Goal: Information Seeking & Learning: Understand process/instructions

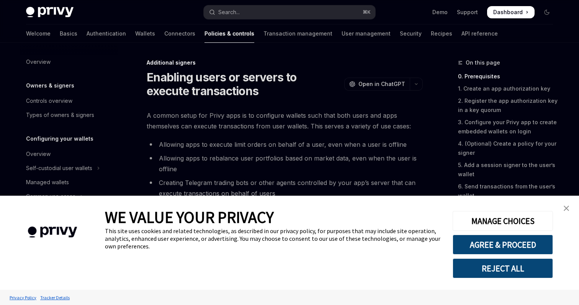
type textarea "*"
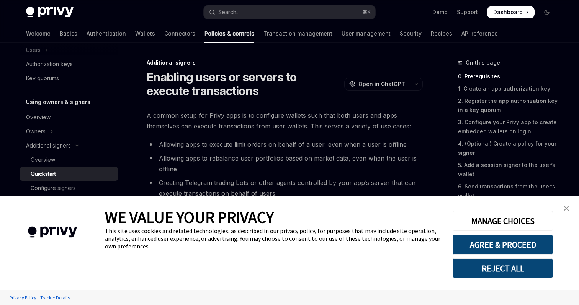
click at [564, 210] on img "close banner" at bounding box center [565, 208] width 5 height 5
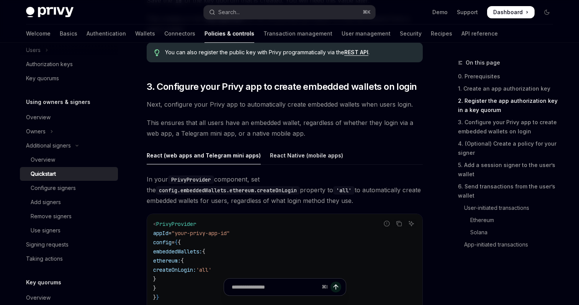
scroll to position [768, 0]
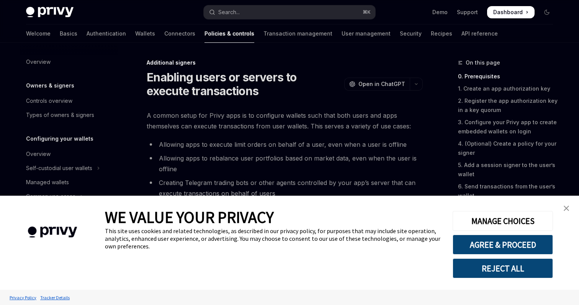
scroll to position [186, 0]
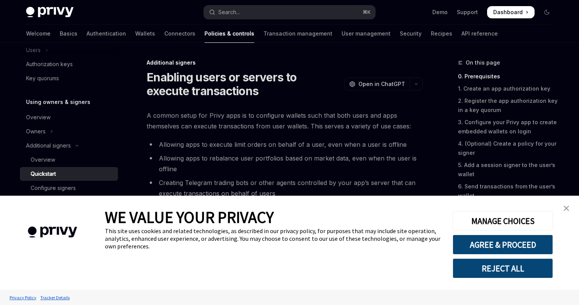
click at [562, 206] on link "close banner" at bounding box center [565, 208] width 15 height 15
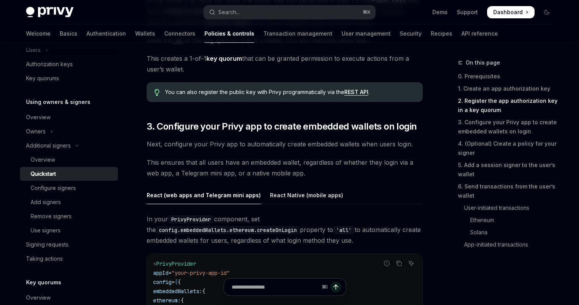
scroll to position [680, 0]
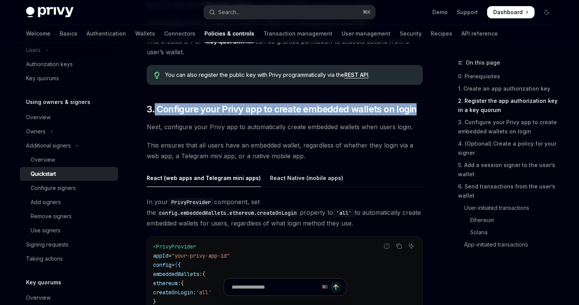
drag, startPoint x: 154, startPoint y: 107, endPoint x: 423, endPoint y: 108, distance: 269.0
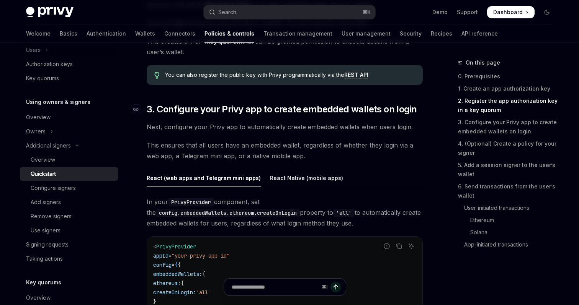
click at [421, 110] on h2 "​ 3. Configure your Privy app to create embedded wallets on login" at bounding box center [285, 109] width 276 height 12
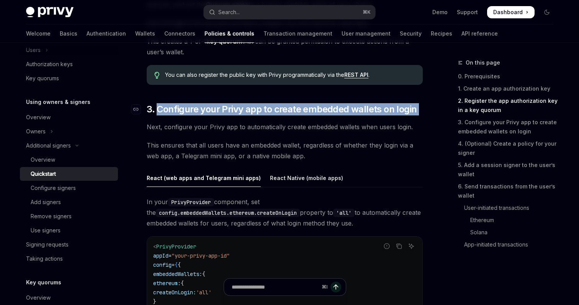
drag, startPoint x: 421, startPoint y: 110, endPoint x: 161, endPoint y: 112, distance: 259.4
click at [161, 112] on h2 "​ 3. Configure your Privy app to create embedded wallets on login" at bounding box center [285, 109] width 276 height 12
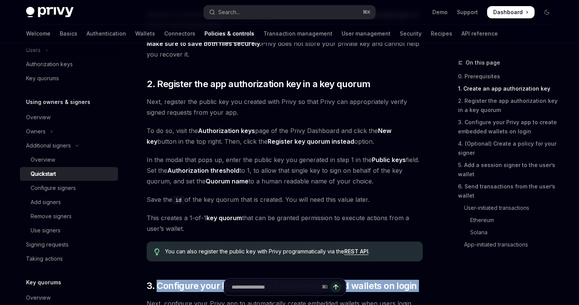
scroll to position [499, 0]
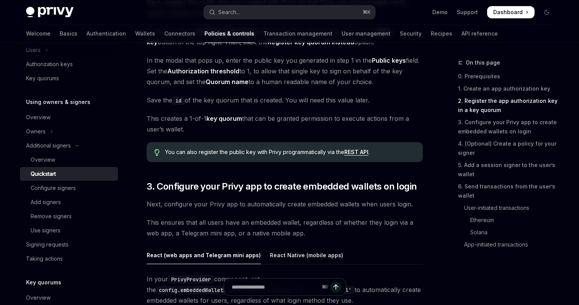
click at [281, 215] on div "WE VALUE YOUR PRIVACY" at bounding box center [273, 217] width 336 height 20
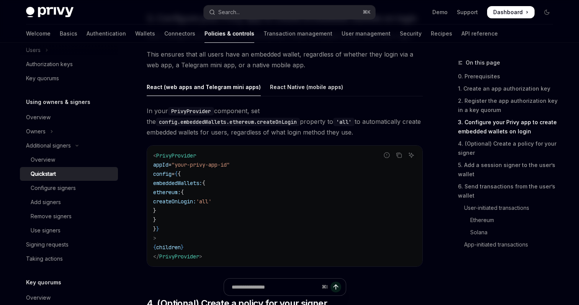
scroll to position [769, 0]
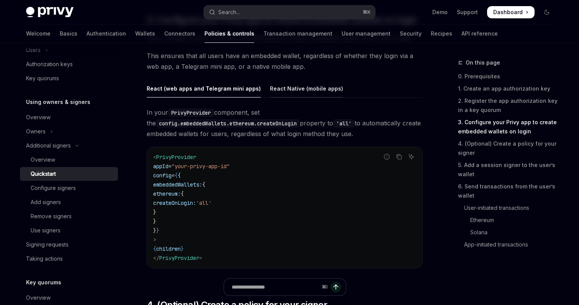
click at [283, 90] on div "React Native (mobile apps)" at bounding box center [306, 89] width 73 height 18
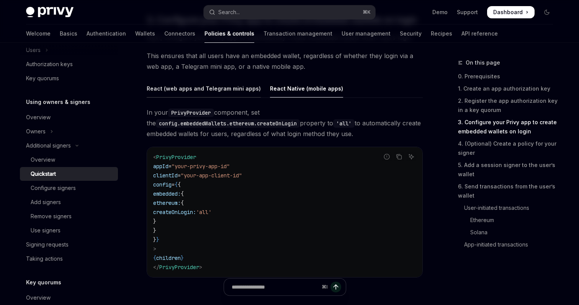
click at [201, 92] on div "React (web apps and Telegram mini apps)" at bounding box center [204, 89] width 114 height 18
type textarea "*"
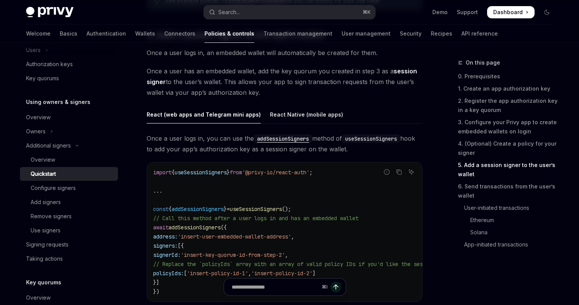
scroll to position [1226, 0]
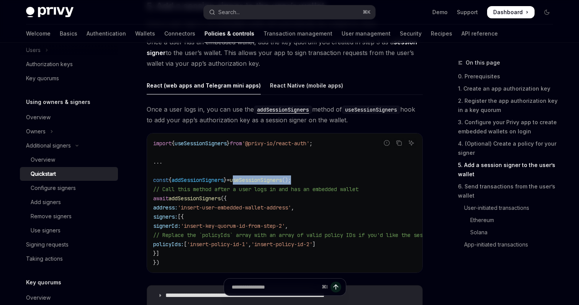
drag, startPoint x: 323, startPoint y: 184, endPoint x: 243, endPoint y: 179, distance: 79.7
click at [243, 179] on code "import { useSessionSigners } from '@privy-io/react-auth' ; ... const { addSessi…" at bounding box center [560, 203] width 814 height 129
copy span "useSessionSigners ();"
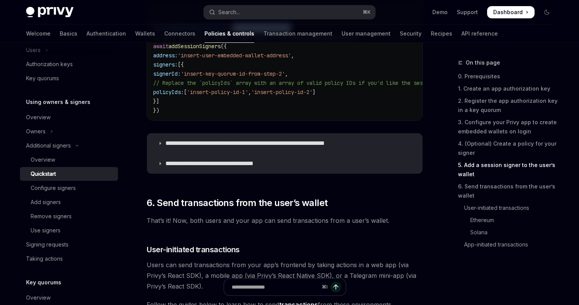
scroll to position [1420, 0]
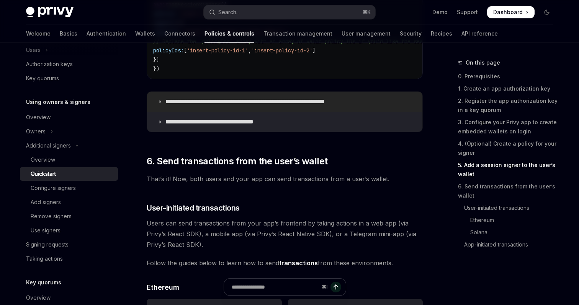
click at [156, 106] on summary "**********" at bounding box center [284, 102] width 275 height 20
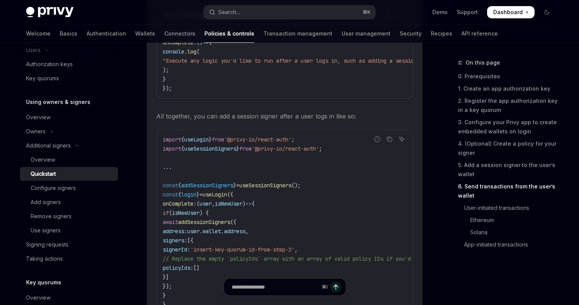
scroll to position [1622, 0]
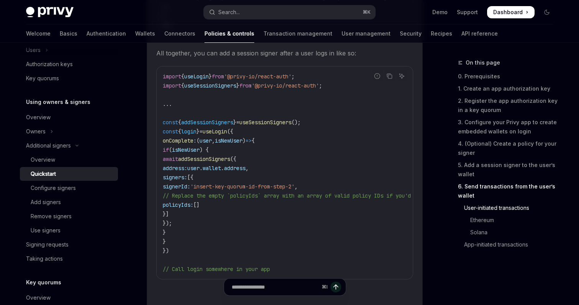
click at [227, 135] on span "useLogin" at bounding box center [214, 131] width 24 height 7
copy span "useLogin"
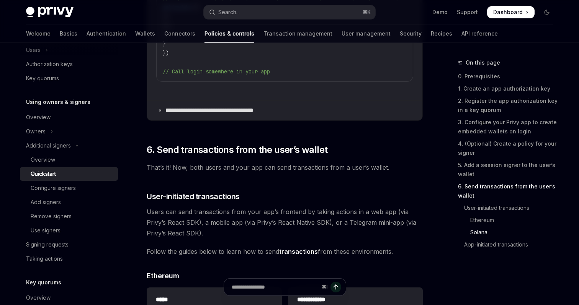
scroll to position [1821, 0]
click at [150, 118] on summary "**********" at bounding box center [284, 110] width 275 height 20
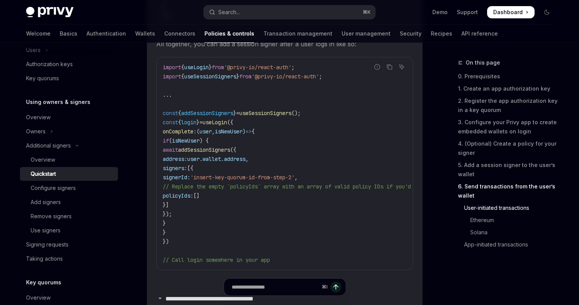
scroll to position [1631, 0]
click at [227, 126] on span "useLogin" at bounding box center [214, 122] width 24 height 7
click at [225, 126] on span "useLogin" at bounding box center [214, 122] width 24 height 7
copy span "useLogin"
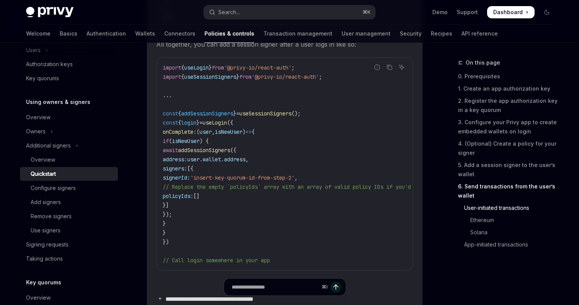
click at [230, 154] on span "addSessionSigners" at bounding box center [204, 150] width 52 height 7
copy span "addSessionSigners"
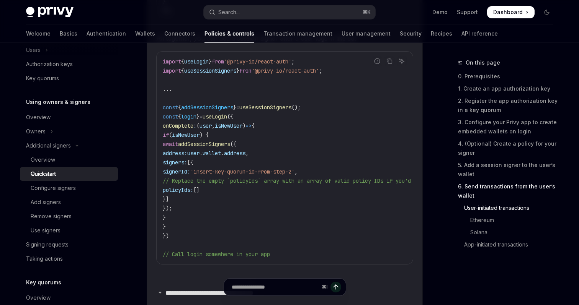
scroll to position [1638, 0]
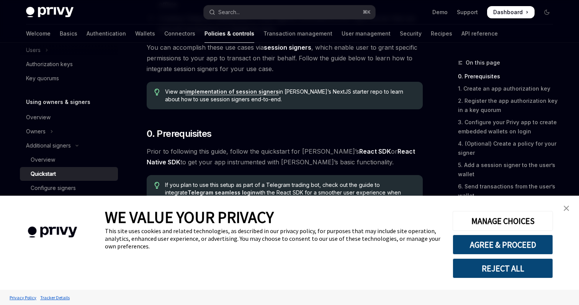
scroll to position [184, 0]
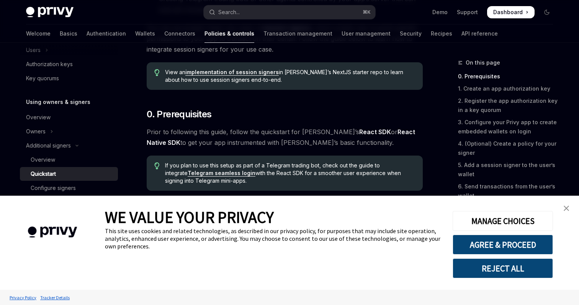
click at [569, 210] on link "close banner" at bounding box center [565, 208] width 15 height 15
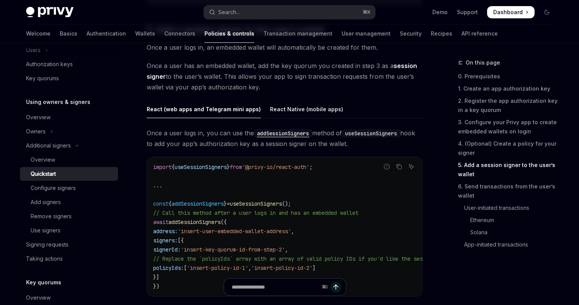
scroll to position [1256, 0]
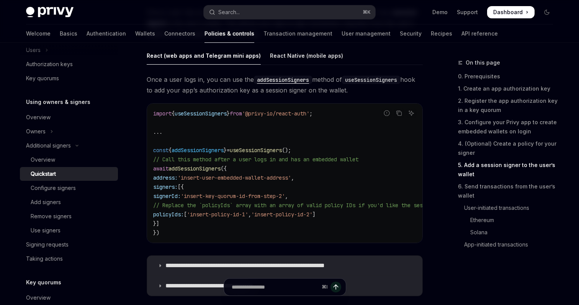
drag, startPoint x: 249, startPoint y: 198, endPoint x: 272, endPoint y: 196, distance: 22.7
click at [272, 196] on div "WE VALUE YOUR PRIVACY This site uses cookies and related technologies, as descr…" at bounding box center [273, 243] width 336 height 94
drag, startPoint x: 272, startPoint y: 196, endPoint x: 239, endPoint y: 196, distance: 33.3
click at [239, 196] on div "WE VALUE YOUR PRIVACY This site uses cookies and related technologies, as descr…" at bounding box center [273, 243] width 336 height 94
drag, startPoint x: 241, startPoint y: 198, endPoint x: 287, endPoint y: 198, distance: 45.5
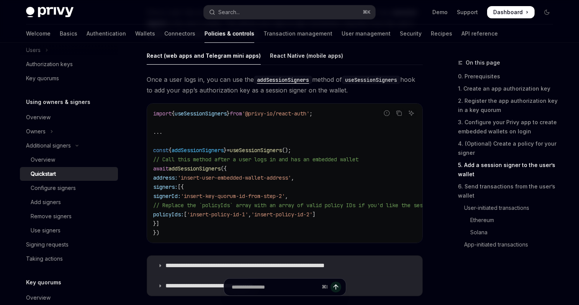
click at [287, 198] on div "WE VALUE YOUR PRIVACY This site uses cookies and related technologies, as descr…" at bounding box center [273, 243] width 336 height 94
click at [266, 198] on div "WE VALUE YOUR PRIVACY This site uses cookies and related technologies, as descr…" at bounding box center [273, 243] width 336 height 94
click at [269, 145] on code "import { useSessionSigners } from '@privy-io/react-auth' ; ... const { addSessi…" at bounding box center [560, 173] width 814 height 129
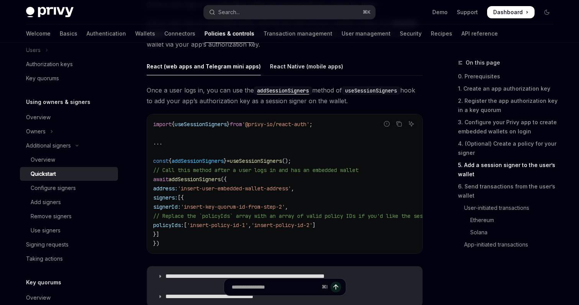
scroll to position [1246, 0]
drag, startPoint x: 281, startPoint y: 206, endPoint x: 218, endPoint y: 205, distance: 62.8
click at [218, 205] on div "WE VALUE YOUR PRIVACY This site uses cookies and related technologies, as descr…" at bounding box center [273, 243] width 336 height 94
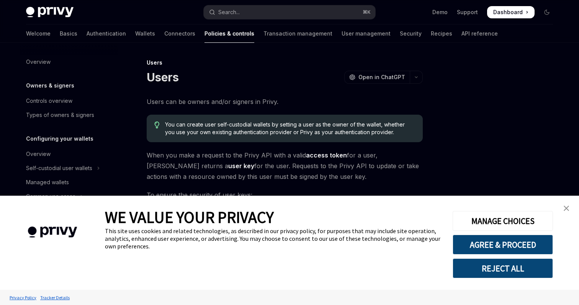
click at [569, 210] on link "close banner" at bounding box center [565, 208] width 15 height 15
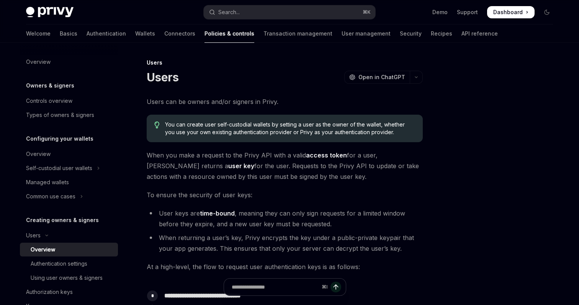
click at [67, 269] on div "Cookie Consent Banner" at bounding box center [52, 243] width 105 height 94
click at [59, 266] on div "Cookie Consent Banner" at bounding box center [52, 243] width 105 height 94
click at [49, 264] on div "Cookie Consent Banner" at bounding box center [52, 243] width 105 height 94
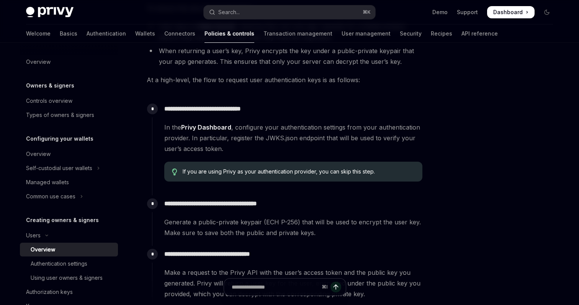
scroll to position [259, 0]
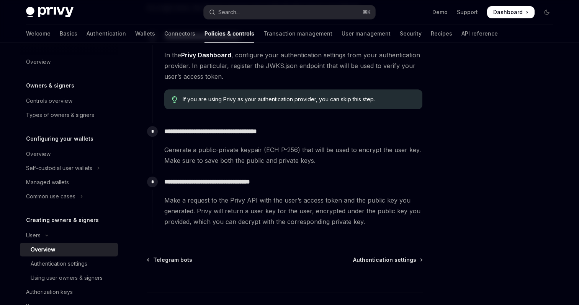
click at [59, 267] on div "Cookie Consent Banner" at bounding box center [52, 243] width 105 height 94
click at [46, 273] on div "Cookie Consent Banner" at bounding box center [52, 243] width 105 height 94
click at [33, 235] on img "Cookie Consent Banner" at bounding box center [52, 232] width 82 height 33
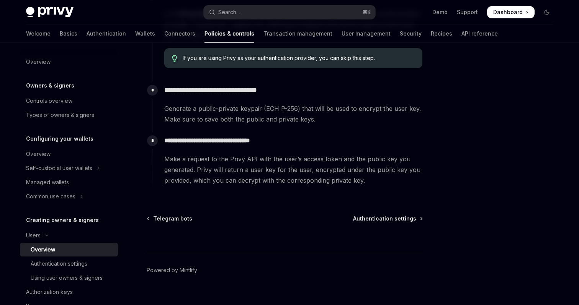
scroll to position [313, 0]
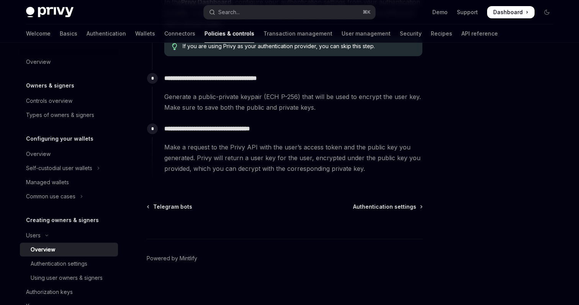
click at [42, 288] on div "Cookie Consent Banner" at bounding box center [52, 243] width 105 height 94
click at [42, 196] on div "Cookie Consent Banner" at bounding box center [52, 243] width 105 height 94
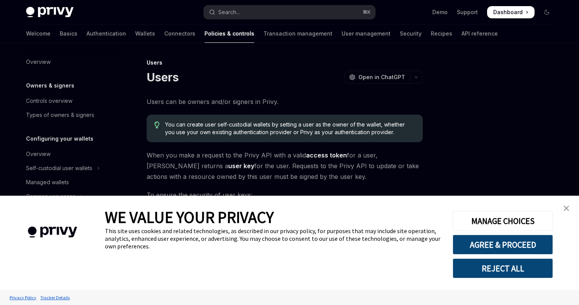
scroll to position [313, 0]
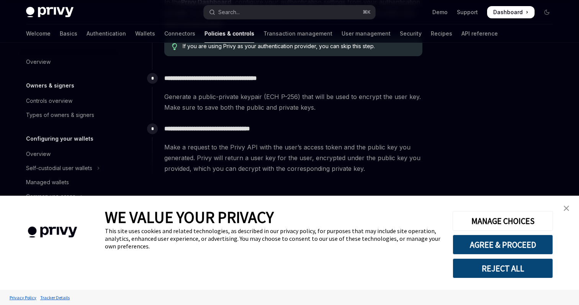
click at [479, 271] on button "REJECT ALL" at bounding box center [502, 269] width 100 height 20
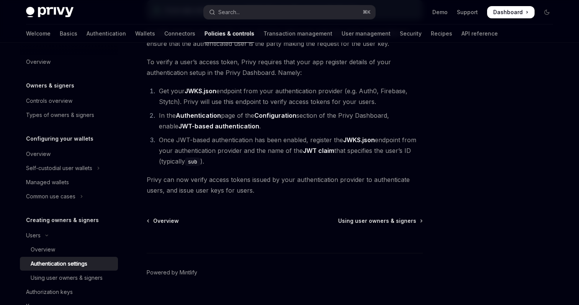
scroll to position [106, 0]
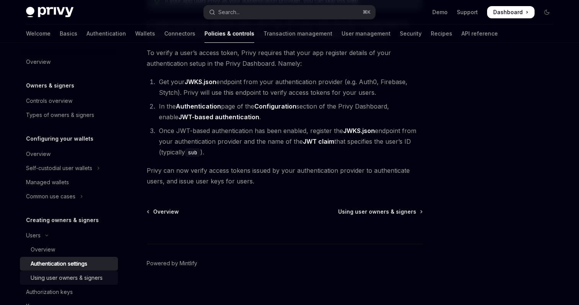
click at [59, 280] on div "Using user owners & signers" at bounding box center [67, 278] width 72 height 9
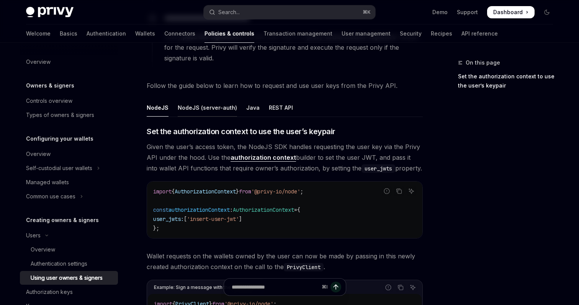
scroll to position [122, 0]
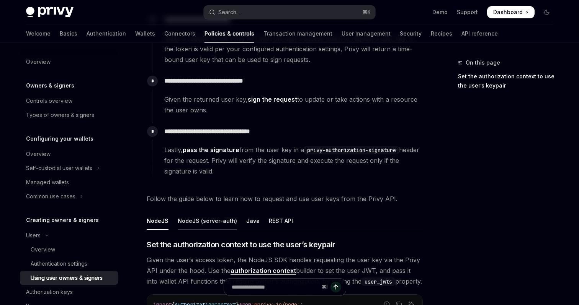
click at [200, 225] on div "NodeJS (server-auth)" at bounding box center [207, 221] width 59 height 18
type textarea "*"
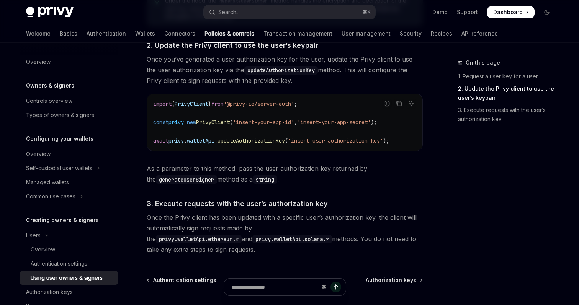
scroll to position [732, 0]
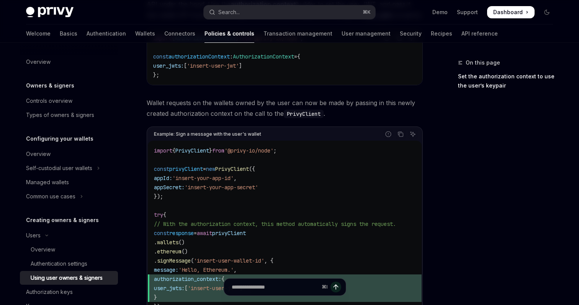
scroll to position [290, 0]
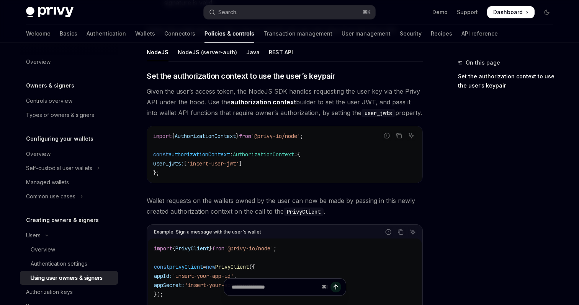
drag, startPoint x: 308, startPoint y: 156, endPoint x: 152, endPoint y: 155, distance: 156.1
click at [152, 155] on div "import { AuthorizationContext } from '@privy-io/node' ; const authorizationCont…" at bounding box center [284, 154] width 275 height 57
copy span "const authorizationContext : AuthorizationContext"
click at [285, 181] on div "import { AuthorizationContext } from '@privy-io/node' ; const authorizationCont…" at bounding box center [284, 154] width 275 height 57
click at [262, 156] on span "AuthorizationContext" at bounding box center [263, 154] width 61 height 7
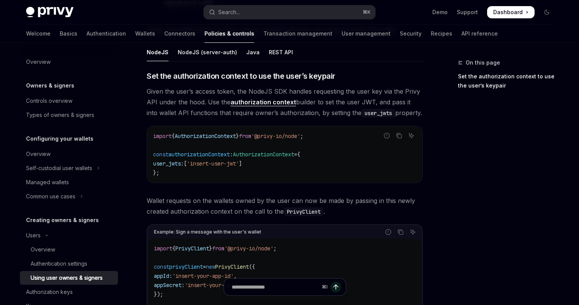
click at [262, 156] on span "AuthorizationContext" at bounding box center [263, 154] width 61 height 7
click at [218, 153] on span "authorizationContext" at bounding box center [198, 154] width 61 height 7
click at [217, 139] on span "AuthorizationContext" at bounding box center [204, 136] width 61 height 7
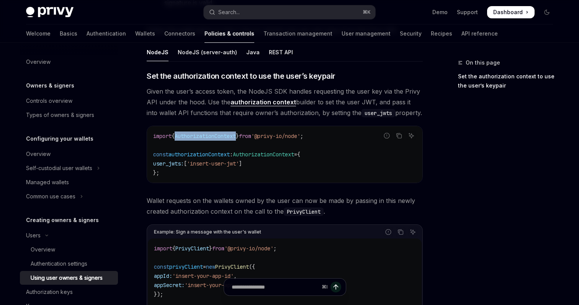
copy span "AuthorizationContext"
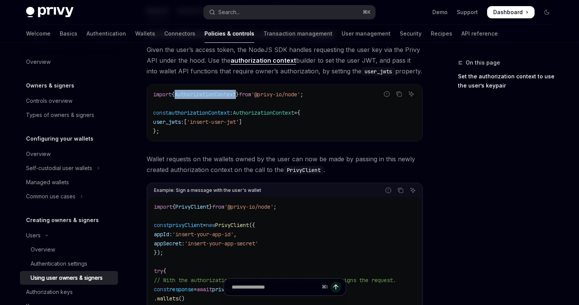
scroll to position [333, 0]
click at [176, 121] on span "user_jwts:" at bounding box center [168, 121] width 31 height 7
copy span "user_jwts"
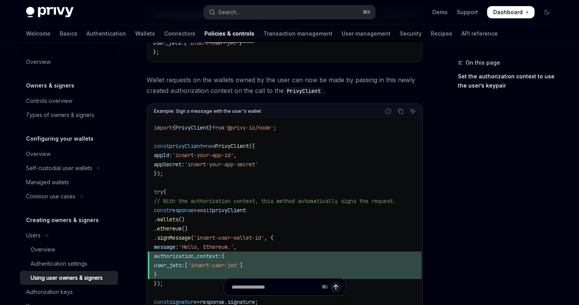
scroll to position [419, 0]
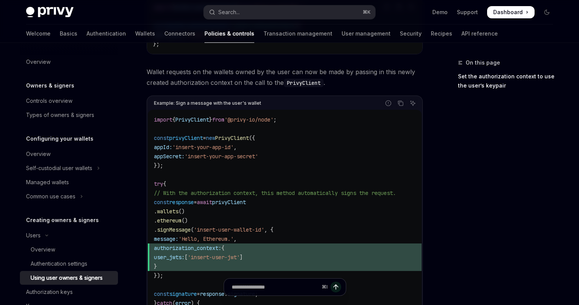
click at [238, 139] on span "PrivyClient" at bounding box center [232, 138] width 34 height 7
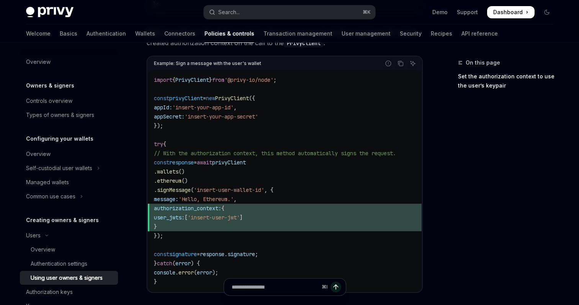
scroll to position [459, 0]
click at [240, 164] on span "privyClient" at bounding box center [229, 163] width 34 height 7
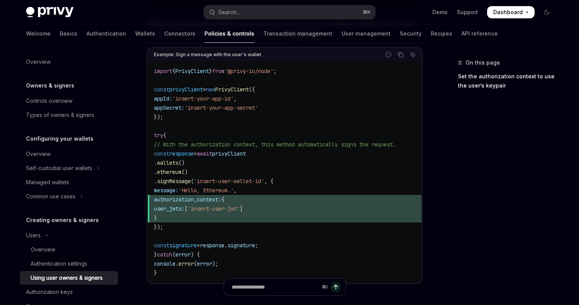
scroll to position [467, 0]
click at [246, 153] on span "privyClient" at bounding box center [229, 154] width 34 height 7
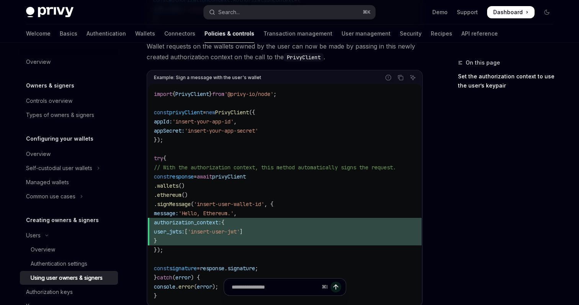
scroll to position [443, 0]
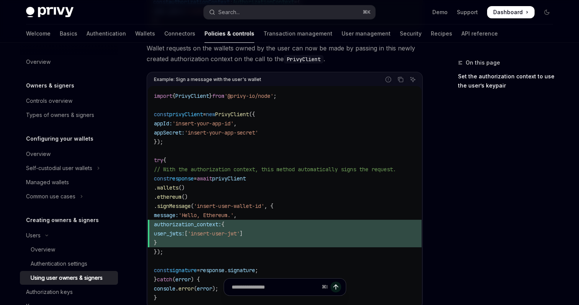
click at [246, 181] on span "privyClient" at bounding box center [229, 178] width 34 height 7
click at [236, 114] on span "PrivyClient" at bounding box center [232, 114] width 34 height 7
copy span "PrivyClient"
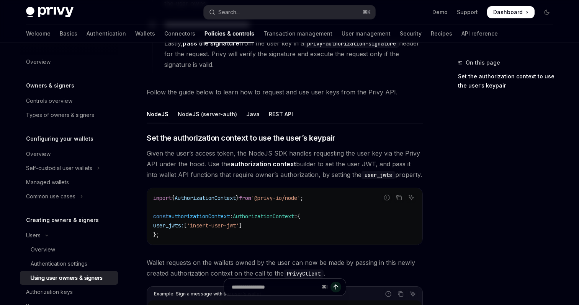
scroll to position [219, 0]
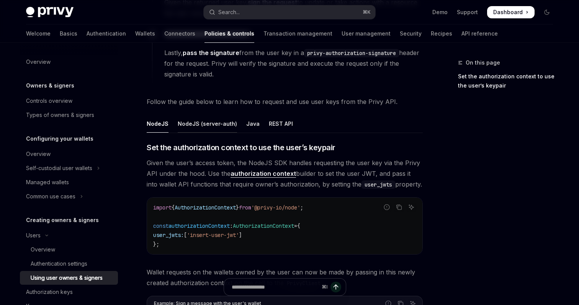
click at [211, 126] on div "NodeJS (server-auth)" at bounding box center [207, 124] width 59 height 18
type textarea "*"
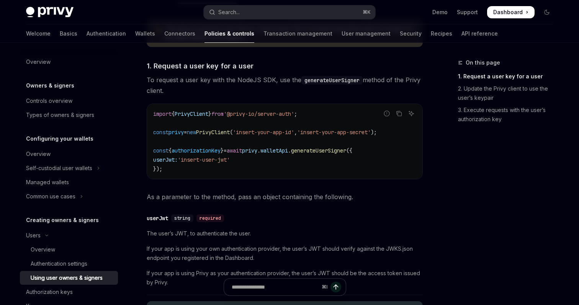
scroll to position [347, 0]
click at [230, 132] on span "PrivyClient" at bounding box center [213, 133] width 34 height 7
copy span "PrivyClient"
